Goal: Task Accomplishment & Management: Manage account settings

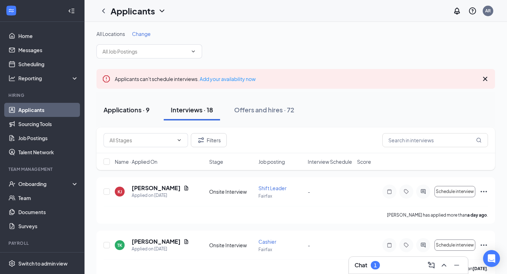
click at [136, 114] on div "Applications · 9" at bounding box center [127, 109] width 46 height 9
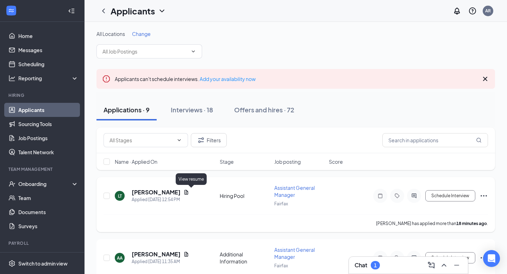
click at [189, 192] on icon "Document" at bounding box center [187, 192] width 4 height 5
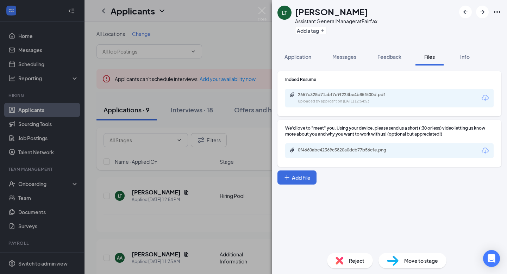
click at [333, 91] on div "2657c328d71abf7e9f223be4b85f500d.pdf Uploaded by applicant on [DATE] 12:54:53" at bounding box center [389, 98] width 209 height 19
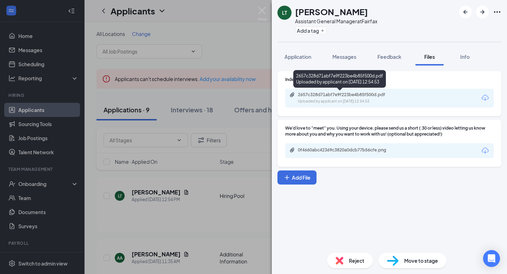
click at [333, 97] on div "2657c328d71abf7e9f223be4b85f500d.pdf" at bounding box center [347, 95] width 99 height 6
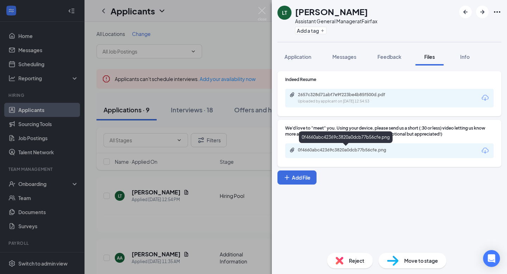
click at [330, 152] on div "0f4660abc42369c3820a0dcb77b56cfe.png" at bounding box center [347, 150] width 99 height 6
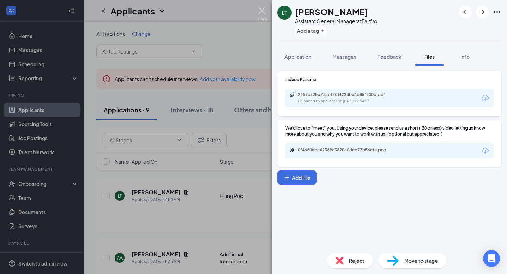
click at [259, 11] on img at bounding box center [262, 14] width 9 height 14
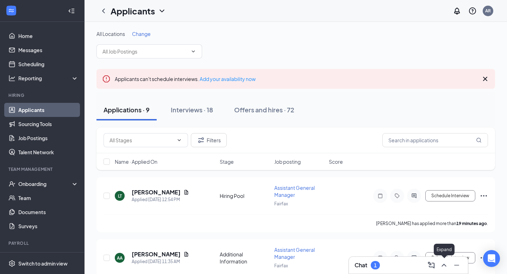
click at [447, 262] on icon "ChevronUp" at bounding box center [444, 265] width 8 height 8
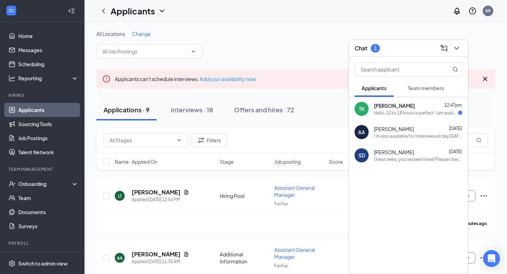
click at [397, 111] on div "Hello, 10 to 18 hours is perfect. I am available to work between [DATE] and [DA…" at bounding box center [416, 113] width 84 height 6
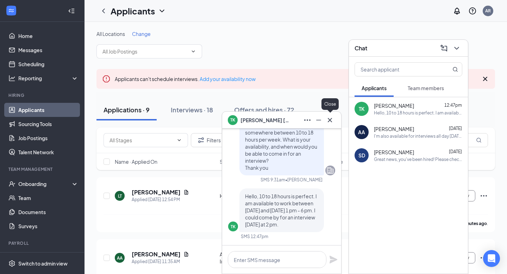
click at [329, 122] on icon "Cross" at bounding box center [330, 120] width 8 height 8
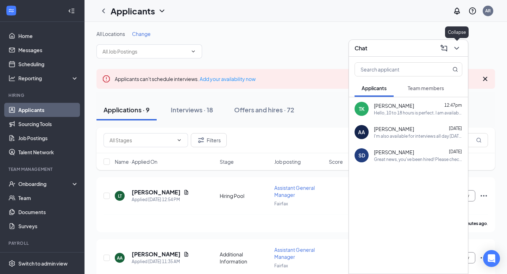
click at [460, 45] on icon "ChevronDown" at bounding box center [457, 48] width 8 height 8
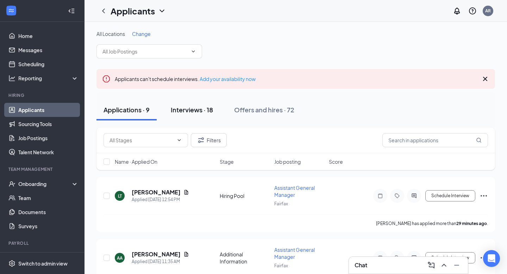
click at [196, 110] on div "Interviews · 18" at bounding box center [192, 109] width 42 height 9
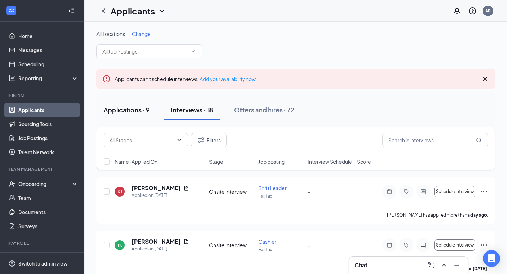
click at [134, 110] on div "Applications · 9" at bounding box center [127, 109] width 46 height 9
